Goal: Task Accomplishment & Management: Complete application form

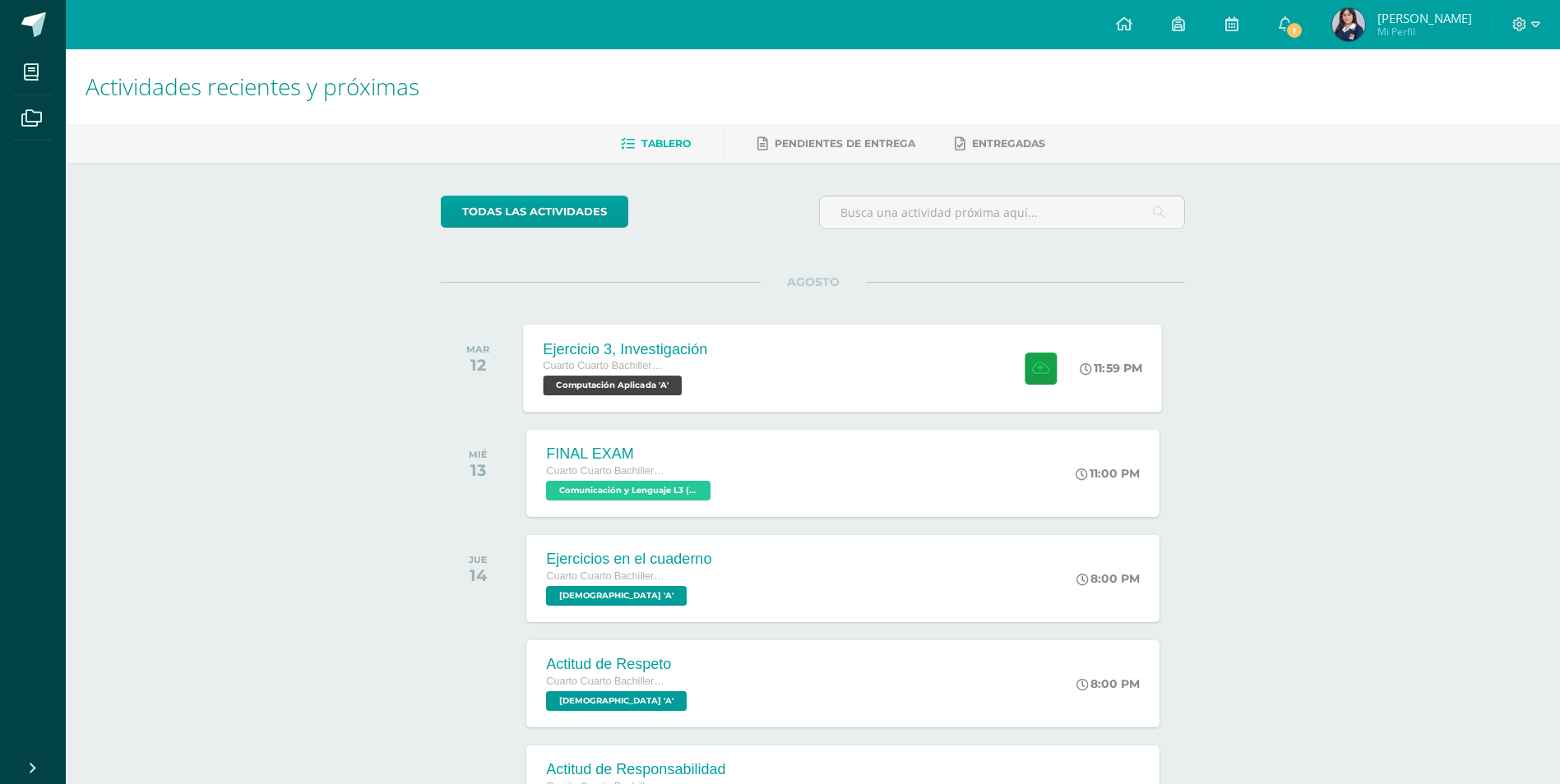
click at [748, 384] on div "Ejercicio 3, Investigación Cuarto Cuarto Bachillerato en Ciencias y Letras con …" at bounding box center [843, 368] width 639 height 88
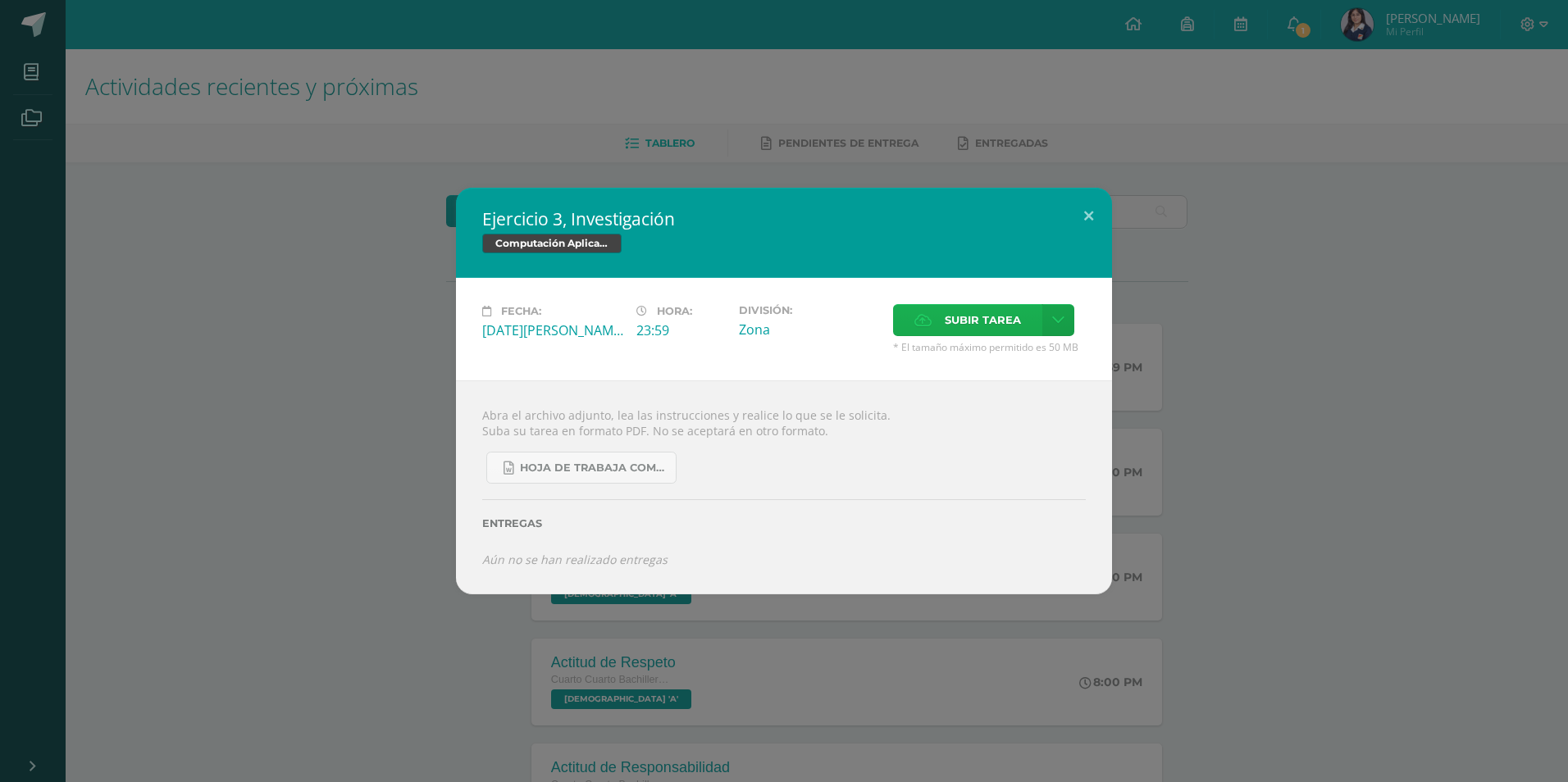
click at [964, 323] on span "Subir tarea" at bounding box center [983, 321] width 76 height 30
click at [0, 0] on input "Subir tarea" at bounding box center [0, 0] width 0 height 0
click at [948, 312] on span "Subir tarea" at bounding box center [983, 321] width 76 height 30
click at [0, 0] on input "Subir tarea" at bounding box center [0, 0] width 0 height 0
click at [947, 325] on span "Subir tarea" at bounding box center [983, 321] width 76 height 30
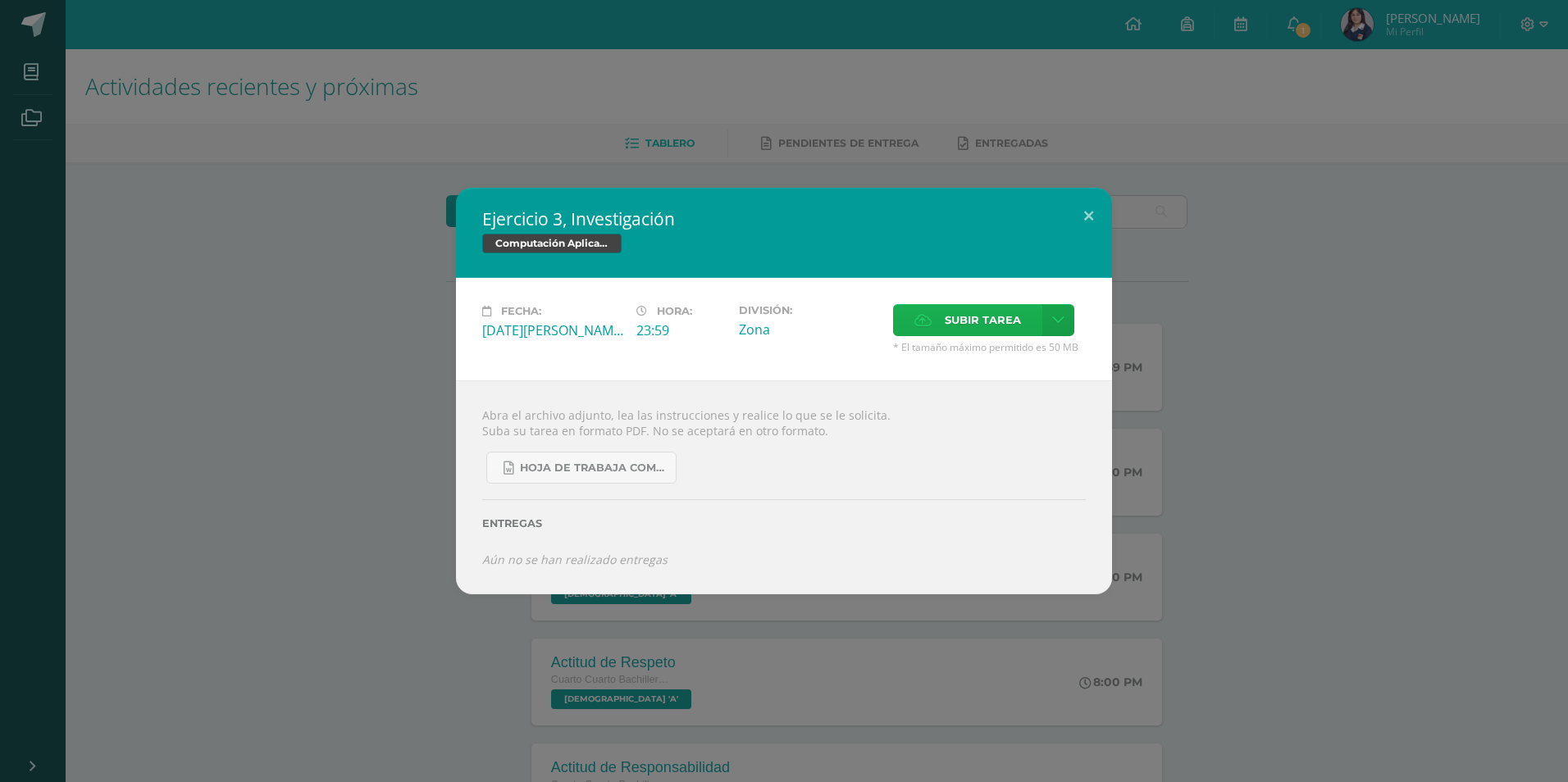
click at [0, 0] on input "Subir tarea" at bounding box center [0, 0] width 0 height 0
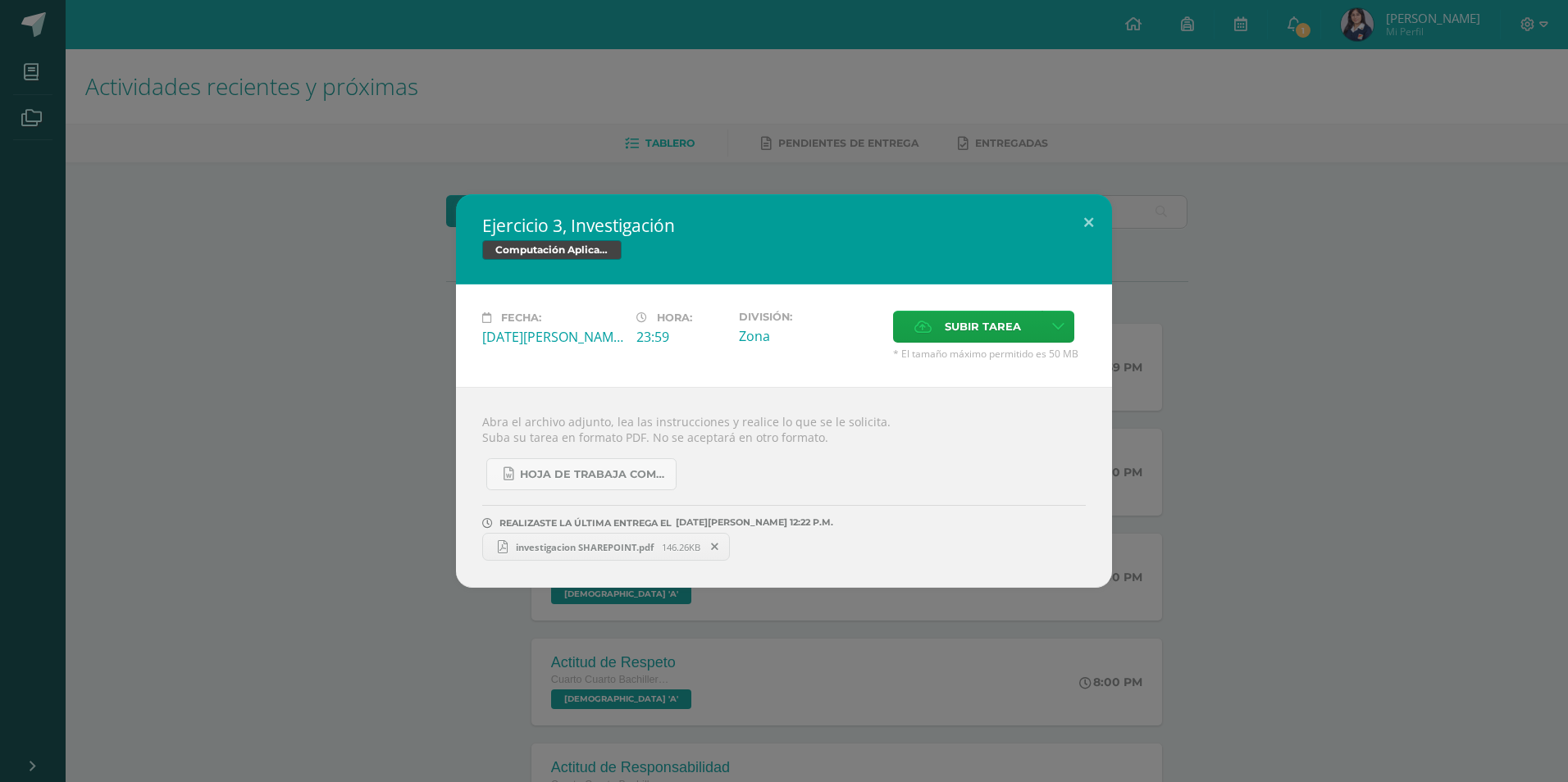
click at [714, 542] on span at bounding box center [715, 546] width 28 height 18
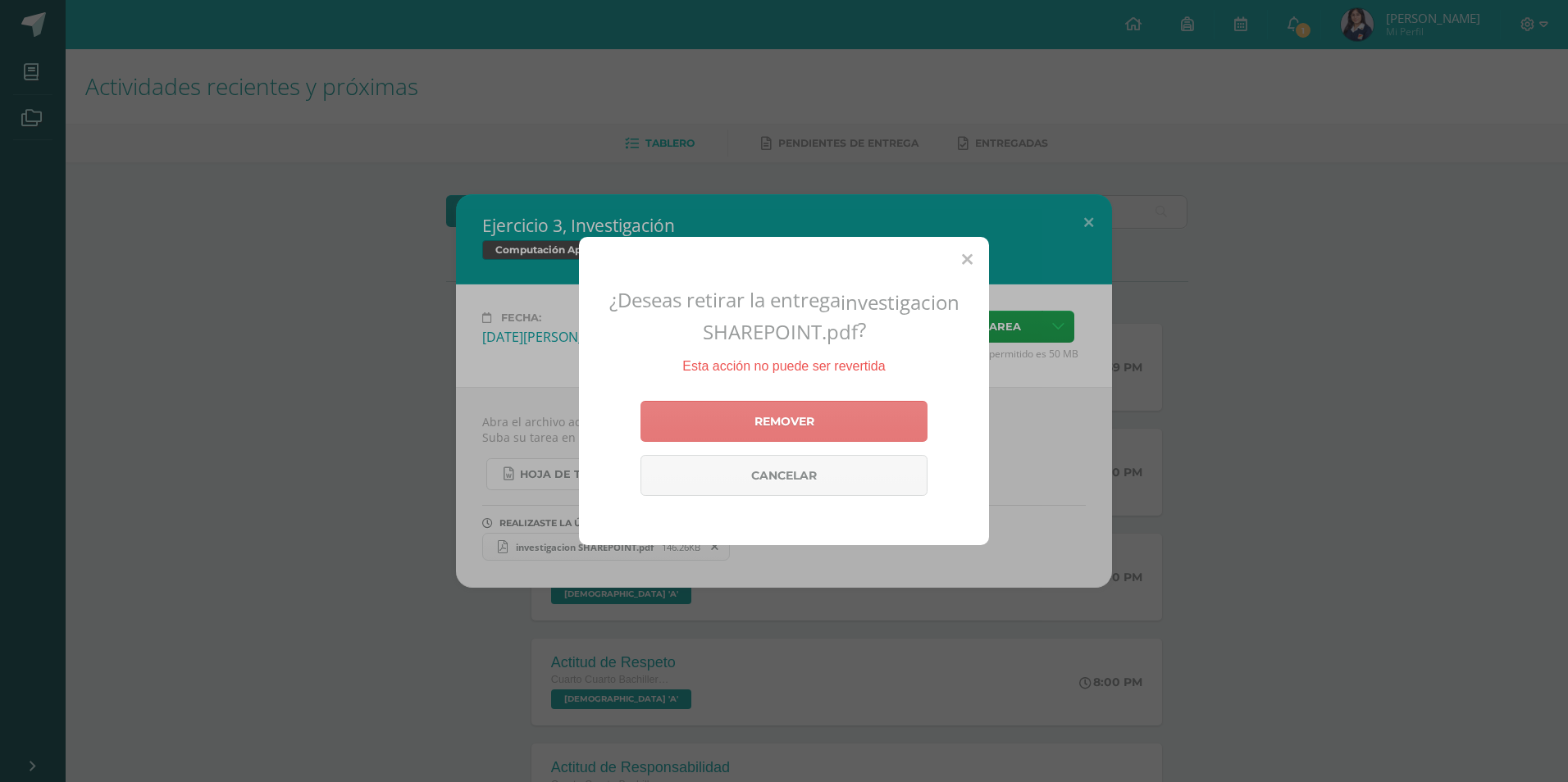
click at [732, 426] on link "Remover" at bounding box center [784, 420] width 287 height 41
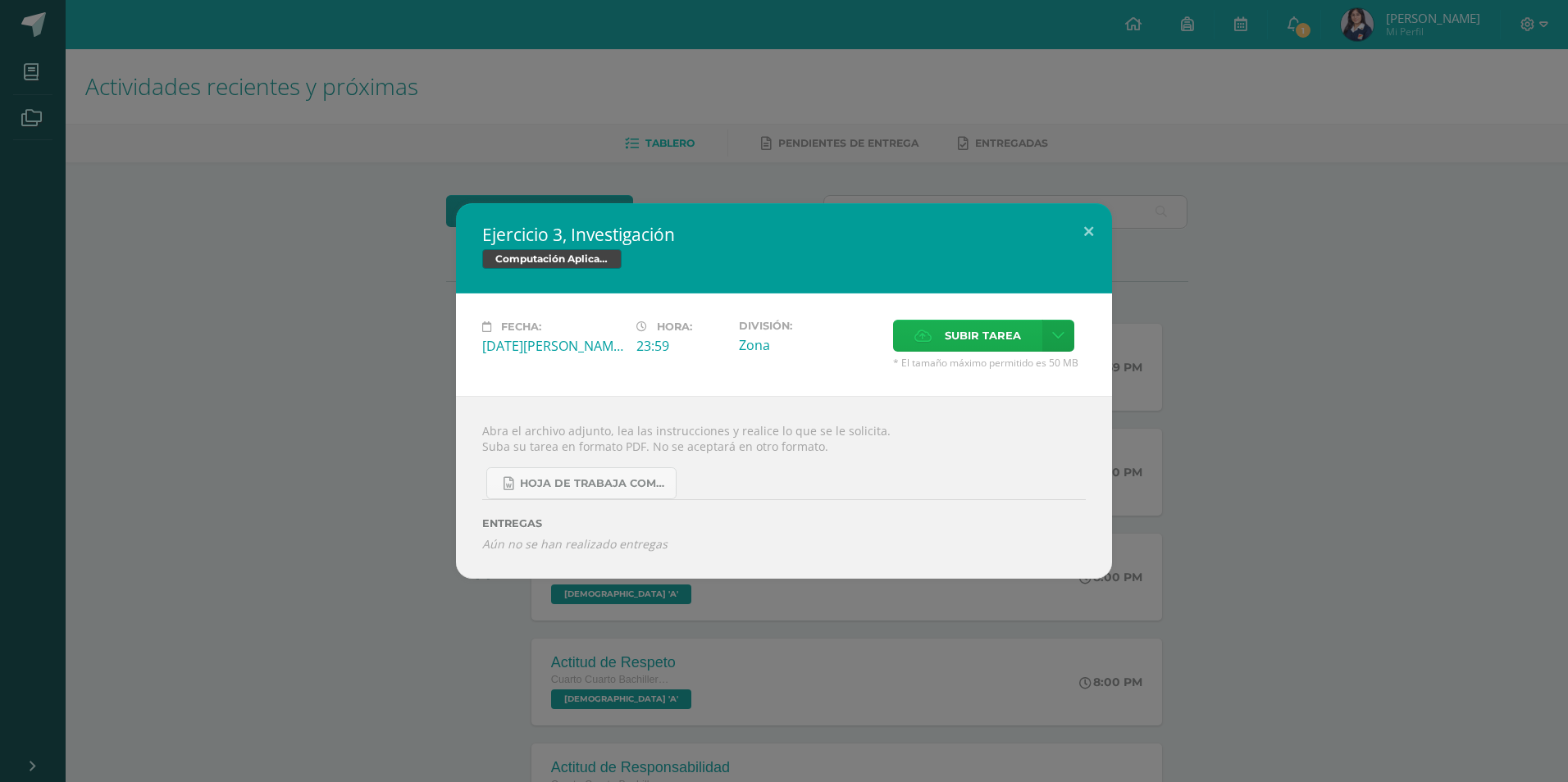
click at [953, 336] on span "Subir tarea" at bounding box center [983, 336] width 76 height 30
click at [0, 0] on input "Subir tarea" at bounding box center [0, 0] width 0 height 0
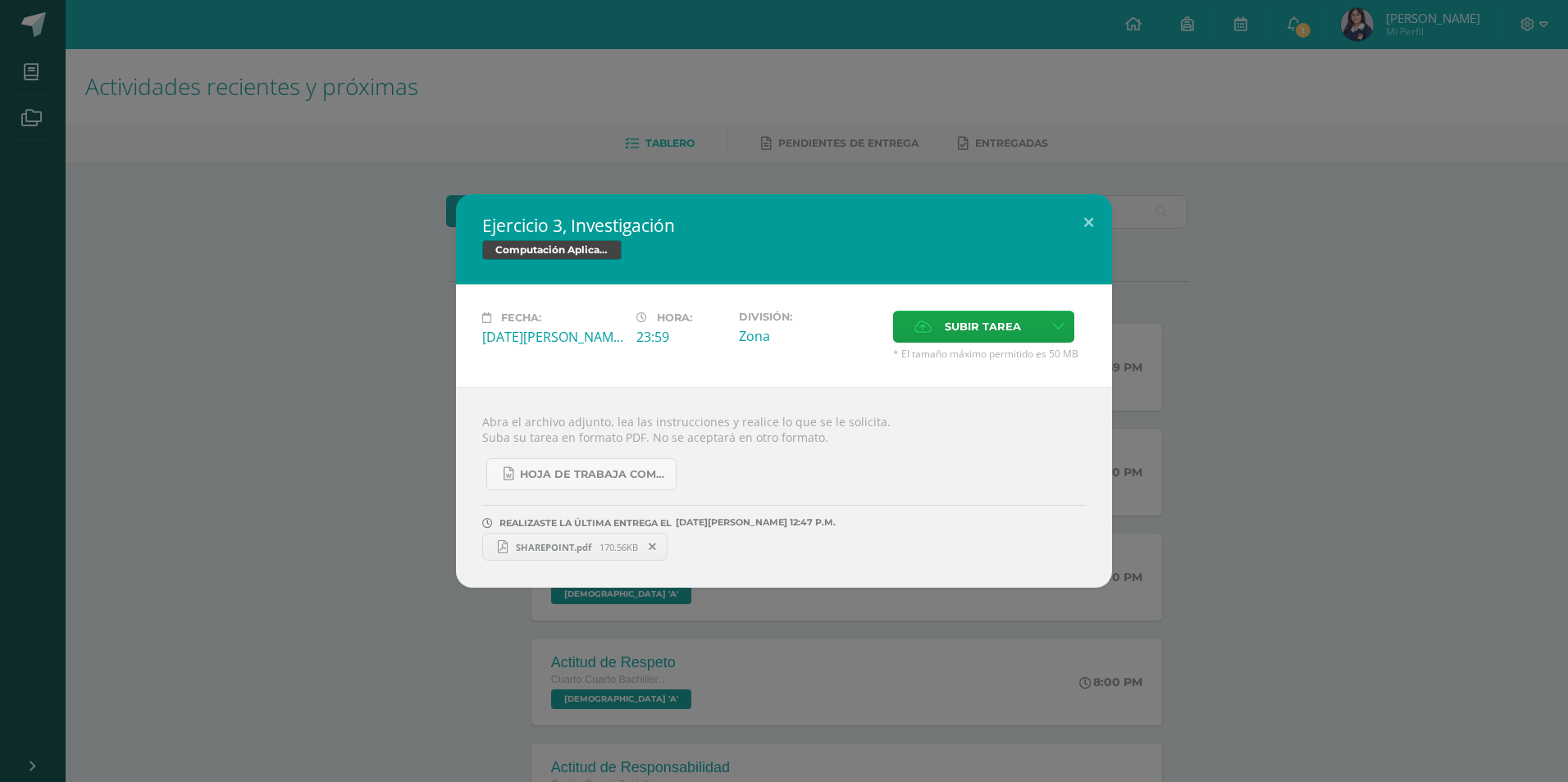
click at [653, 548] on icon at bounding box center [653, 547] width 8 height 11
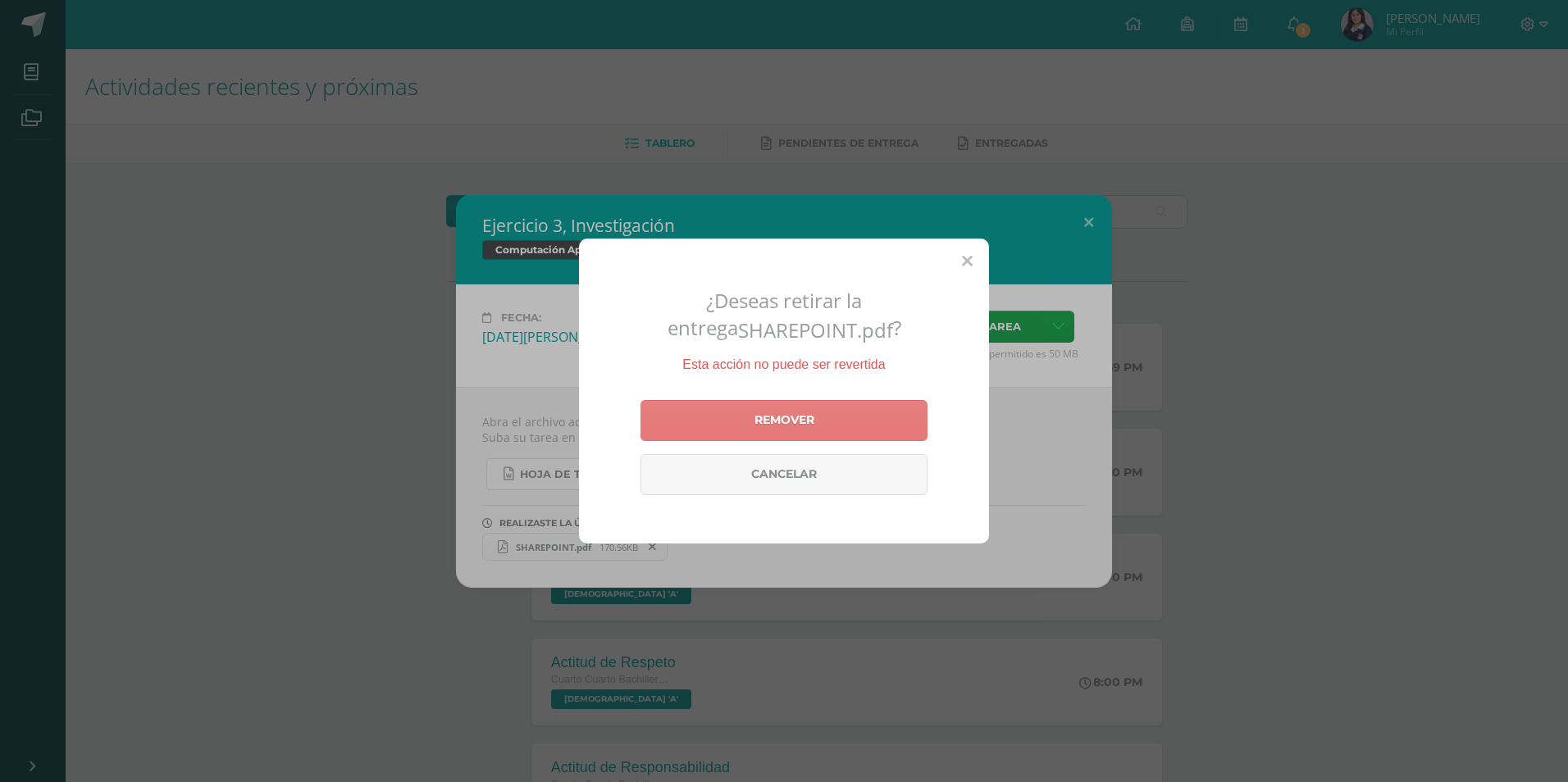
click at [748, 413] on link "Remover" at bounding box center [784, 420] width 287 height 41
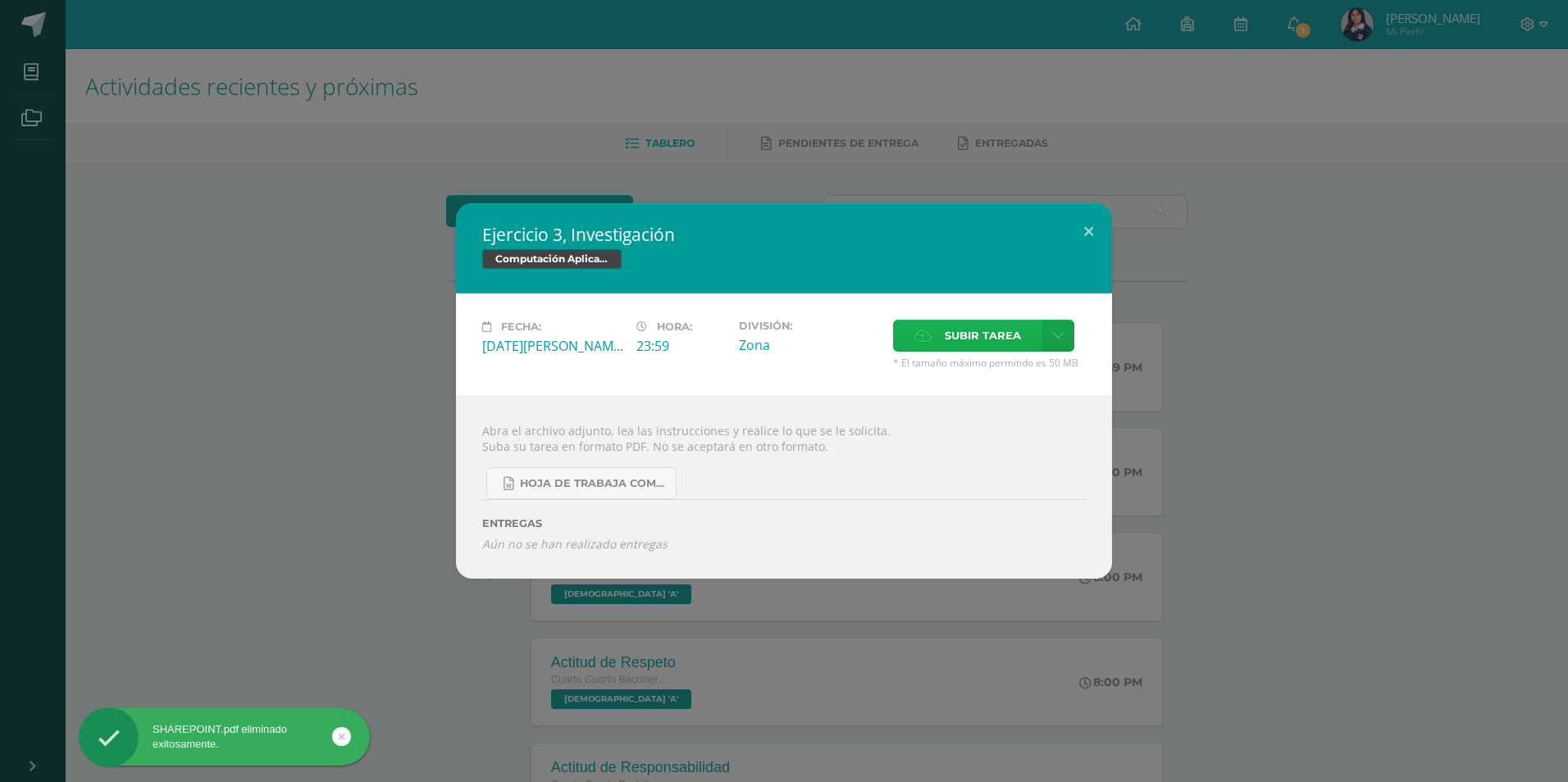
click at [985, 333] on span "Subir tarea" at bounding box center [983, 336] width 76 height 30
click at [0, 0] on input "Subir tarea" at bounding box center [0, 0] width 0 height 0
